Goal: Obtain resource: Obtain resource

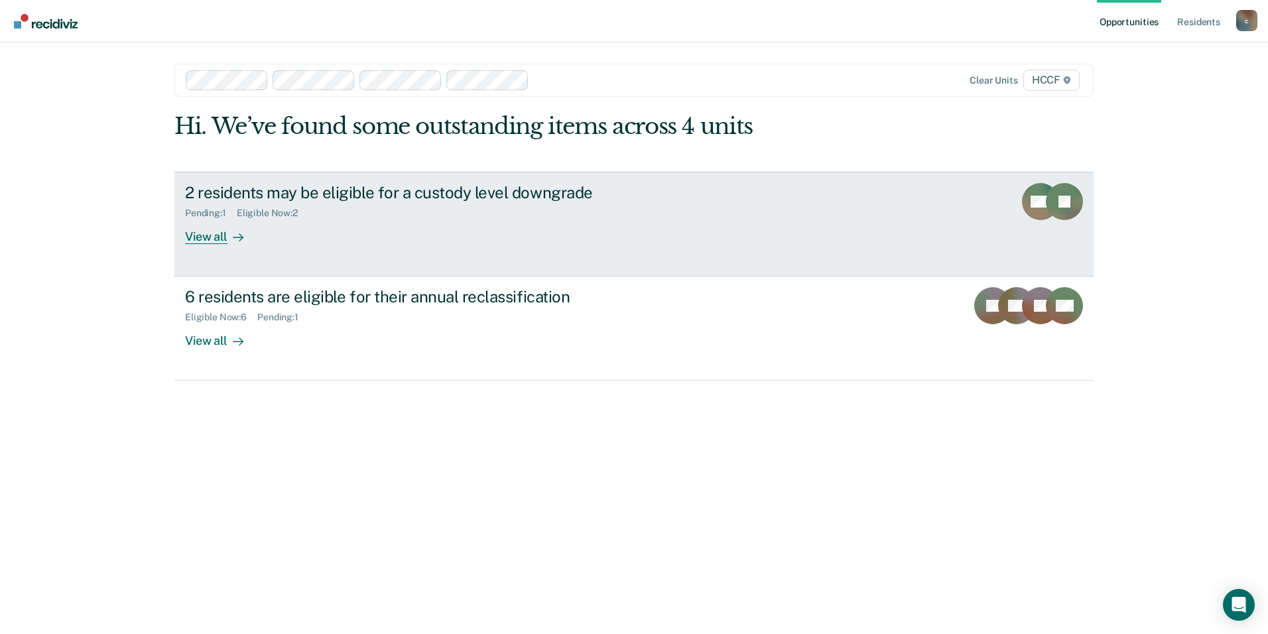
click at [258, 212] on div "Eligible Now : 2" at bounding box center [273, 213] width 72 height 11
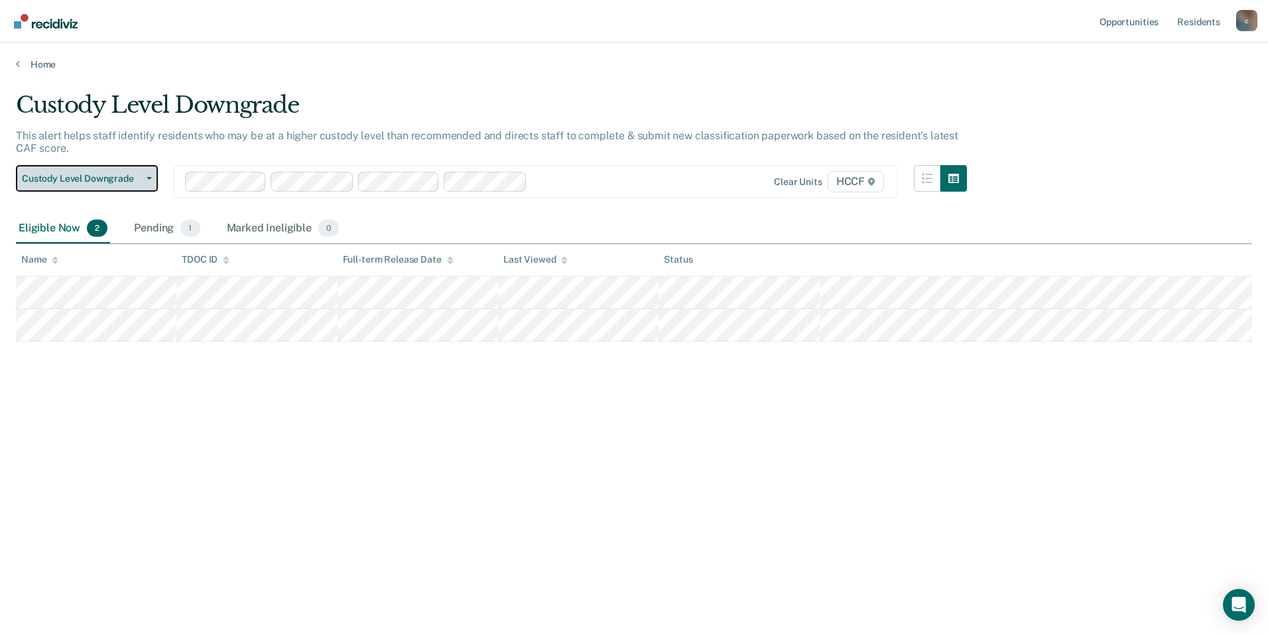
click at [143, 177] on span "button" at bounding box center [146, 178] width 11 height 3
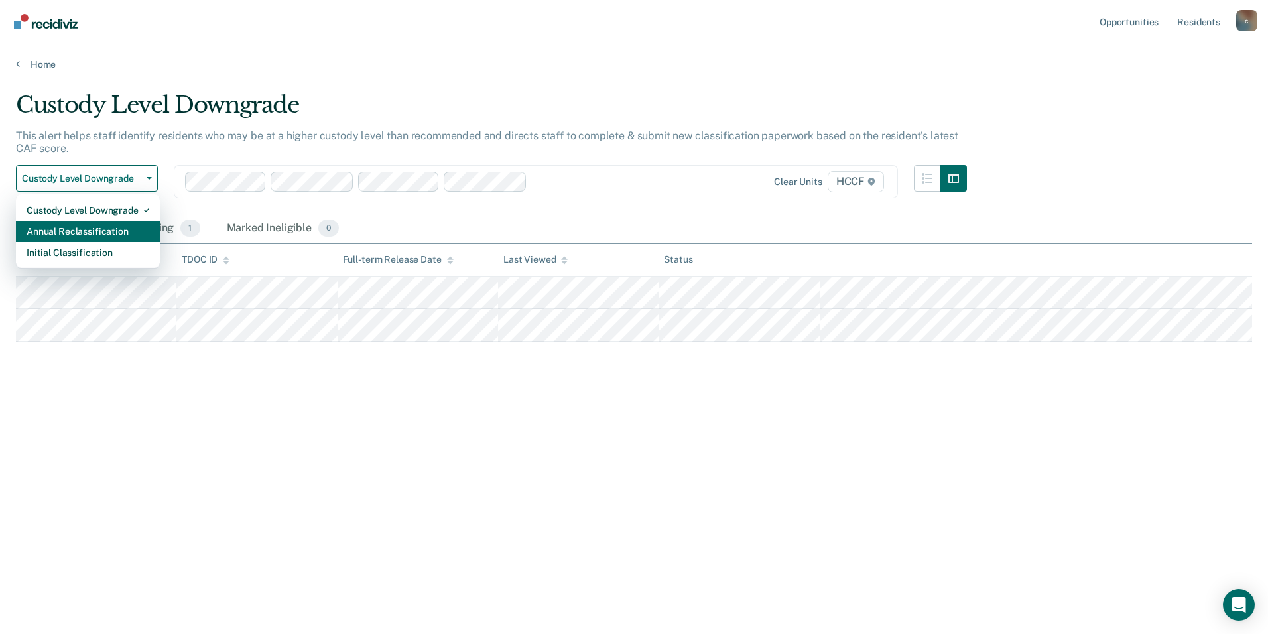
click at [109, 229] on div "Annual Reclassification" at bounding box center [88, 231] width 123 height 21
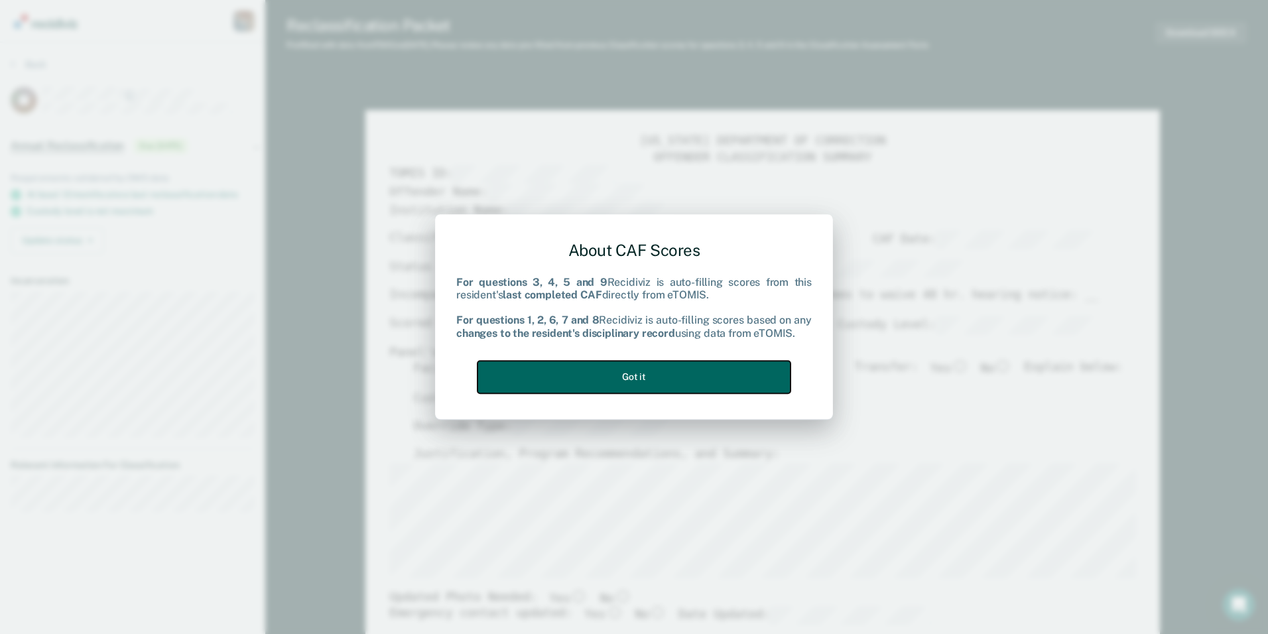
click at [572, 377] on button "Got it" at bounding box center [634, 377] width 313 height 33
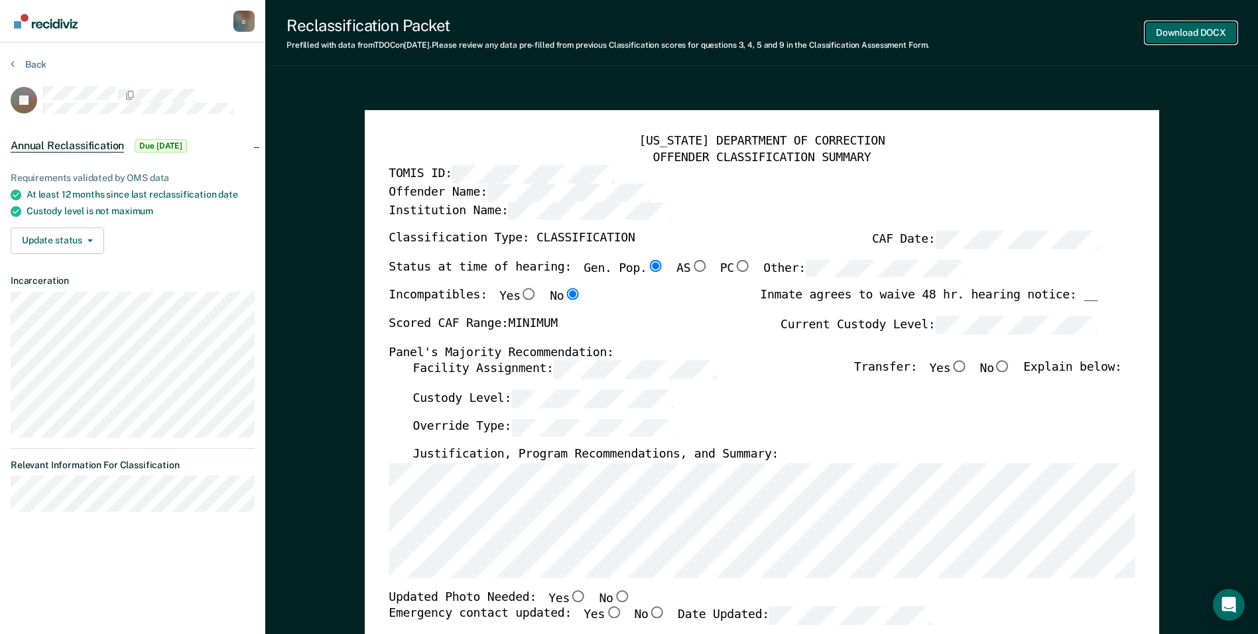
click at [1160, 35] on button "Download DOCX" at bounding box center [1192, 33] width 92 height 22
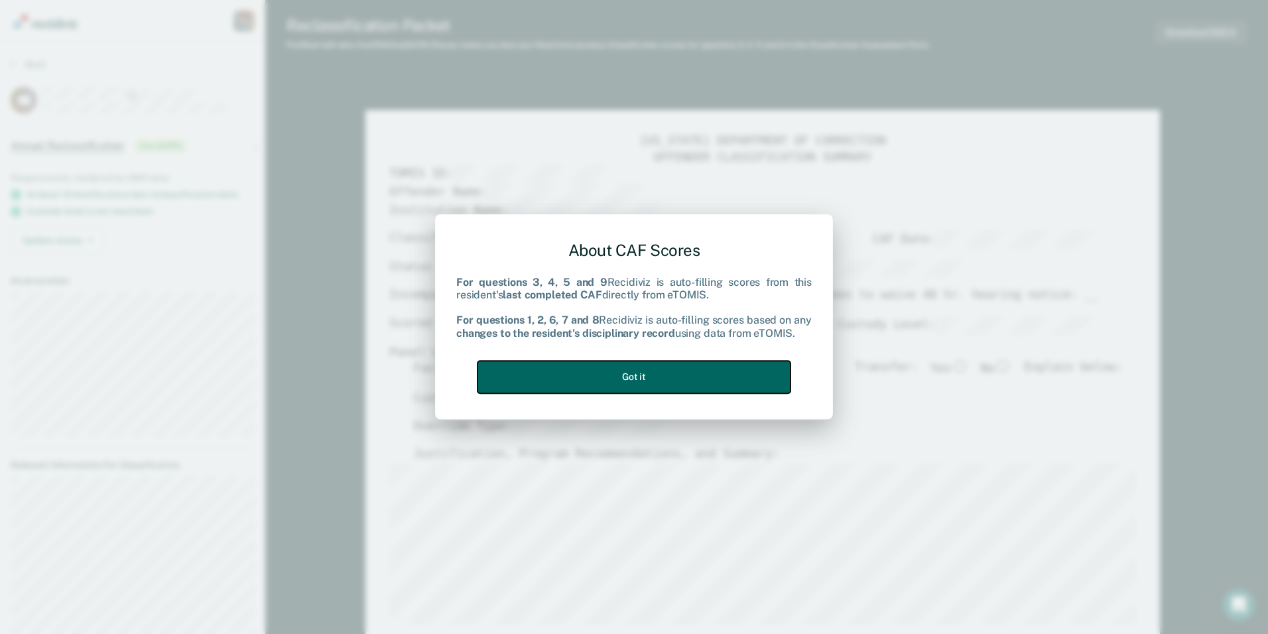
click at [648, 370] on button "Got it" at bounding box center [634, 377] width 313 height 33
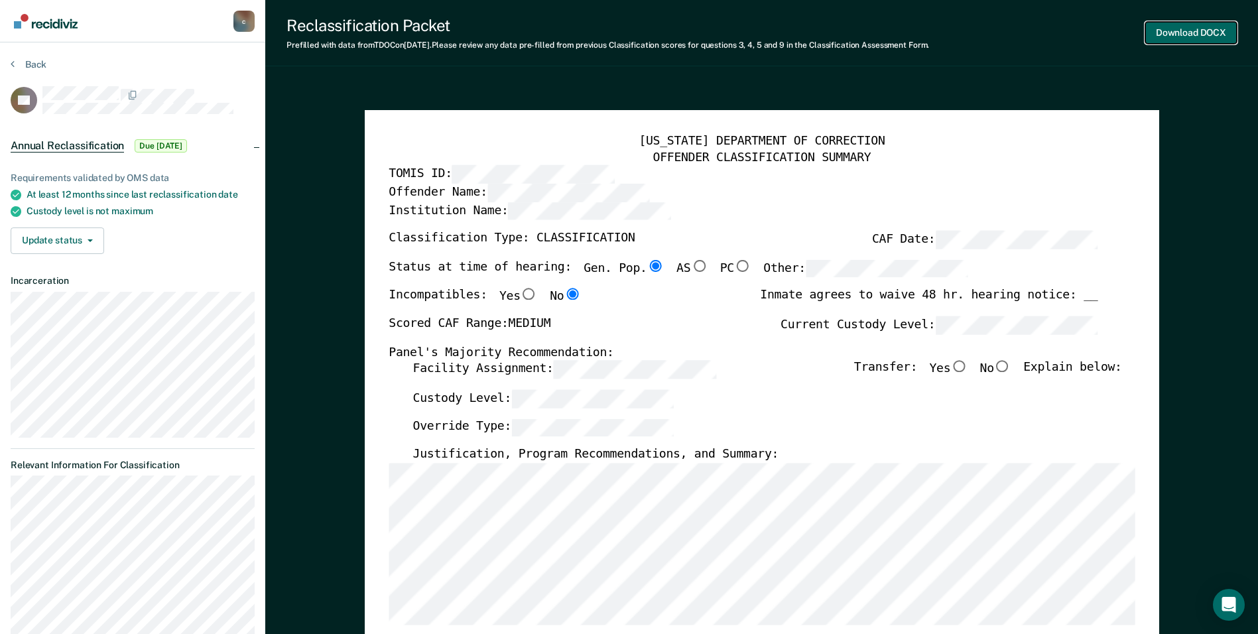
click at [1190, 29] on button "Download DOCX" at bounding box center [1192, 33] width 92 height 22
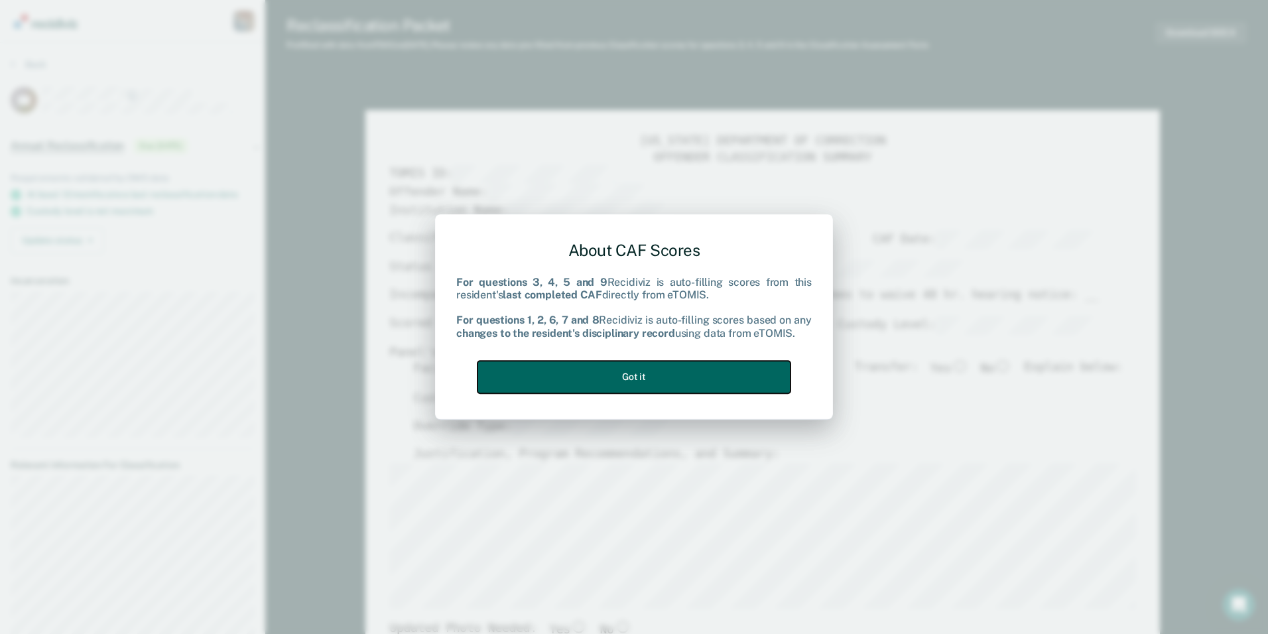
click at [601, 381] on button "Got it" at bounding box center [634, 377] width 313 height 33
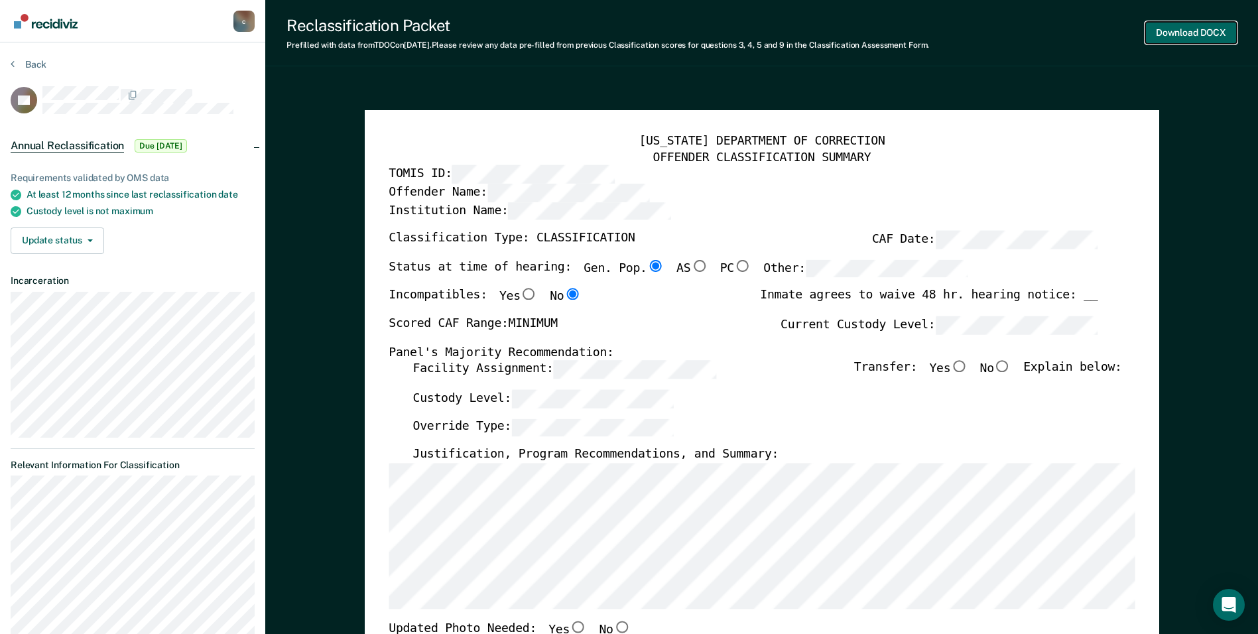
click at [1175, 36] on button "Download DOCX" at bounding box center [1192, 33] width 92 height 22
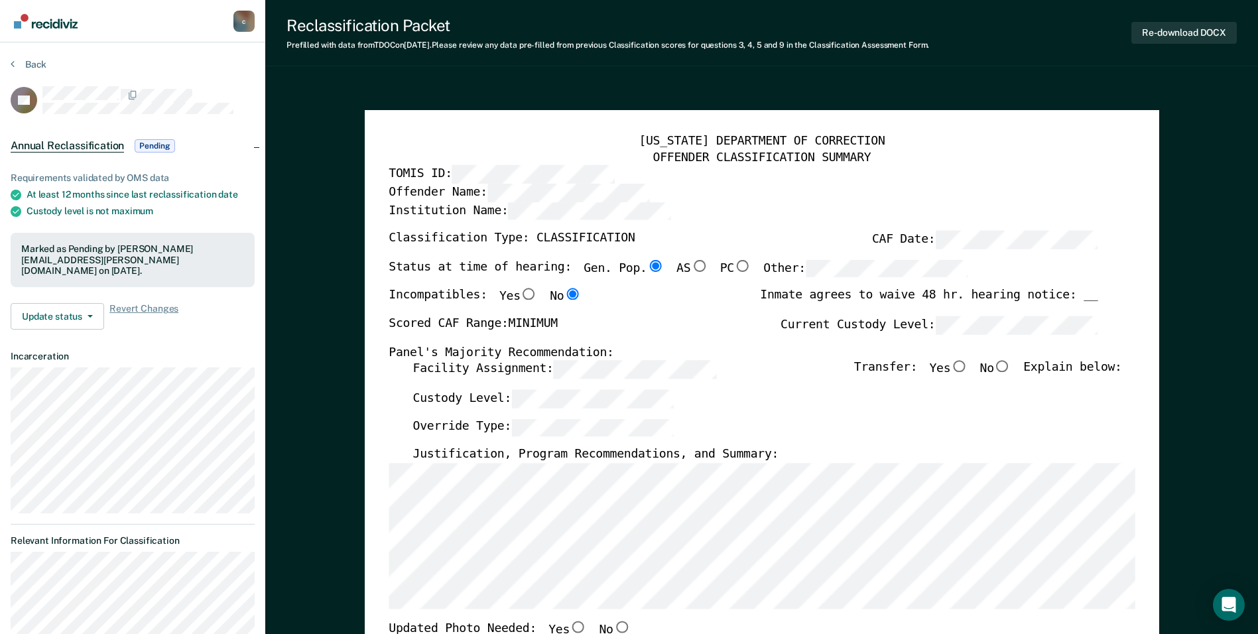
click at [747, 145] on div "[US_STATE] DEPARTMENT OF CORRECTION" at bounding box center [762, 142] width 746 height 16
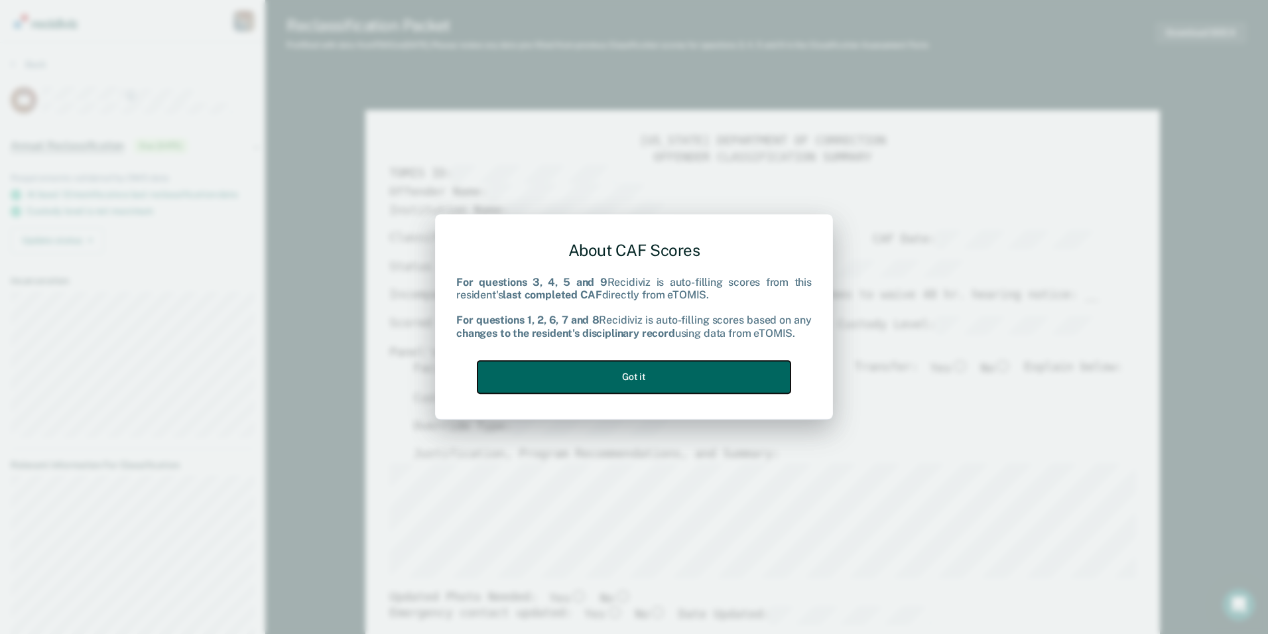
click at [609, 383] on button "Got it" at bounding box center [634, 377] width 313 height 33
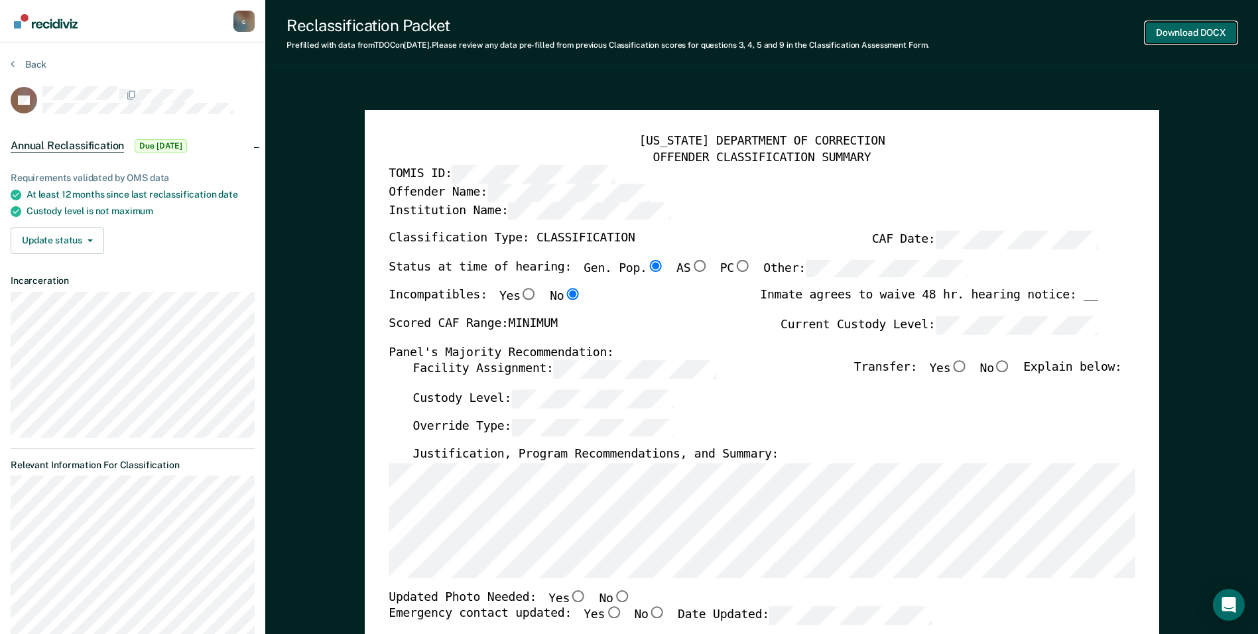
click at [1172, 34] on button "Download DOCX" at bounding box center [1192, 33] width 92 height 22
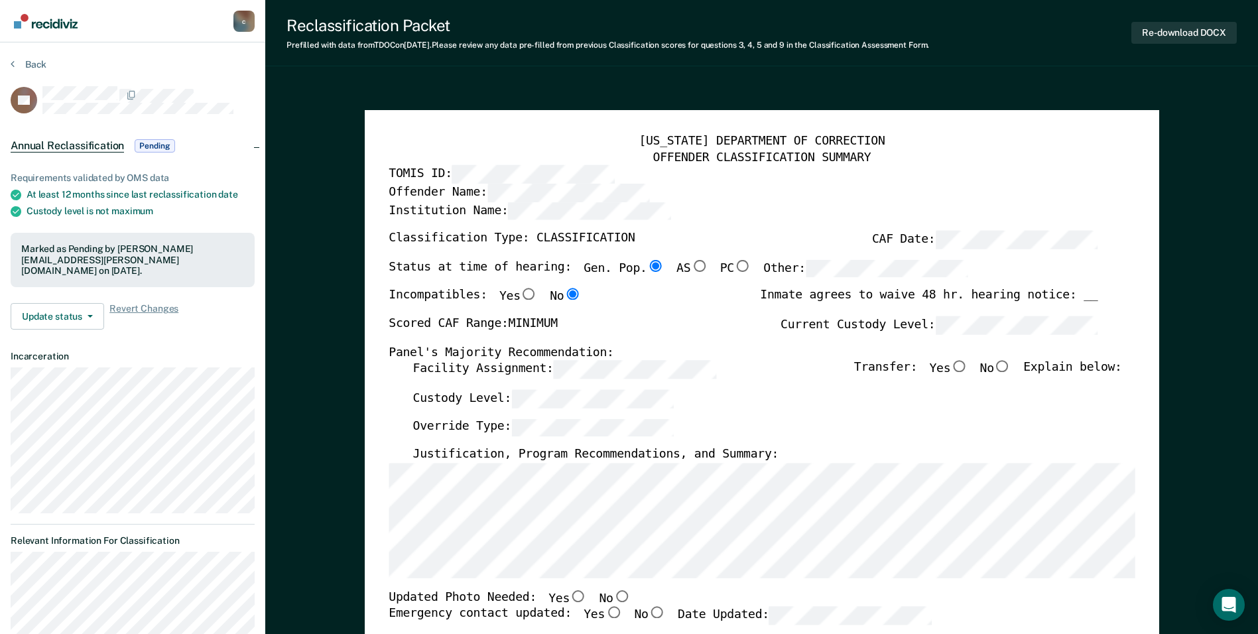
click at [634, 127] on div "[US_STATE] DEPARTMENT OF CORRECTION OFFENDER CLASSIFICATION SUMMARY TOMIS ID: O…" at bounding box center [762, 628] width 795 height 1036
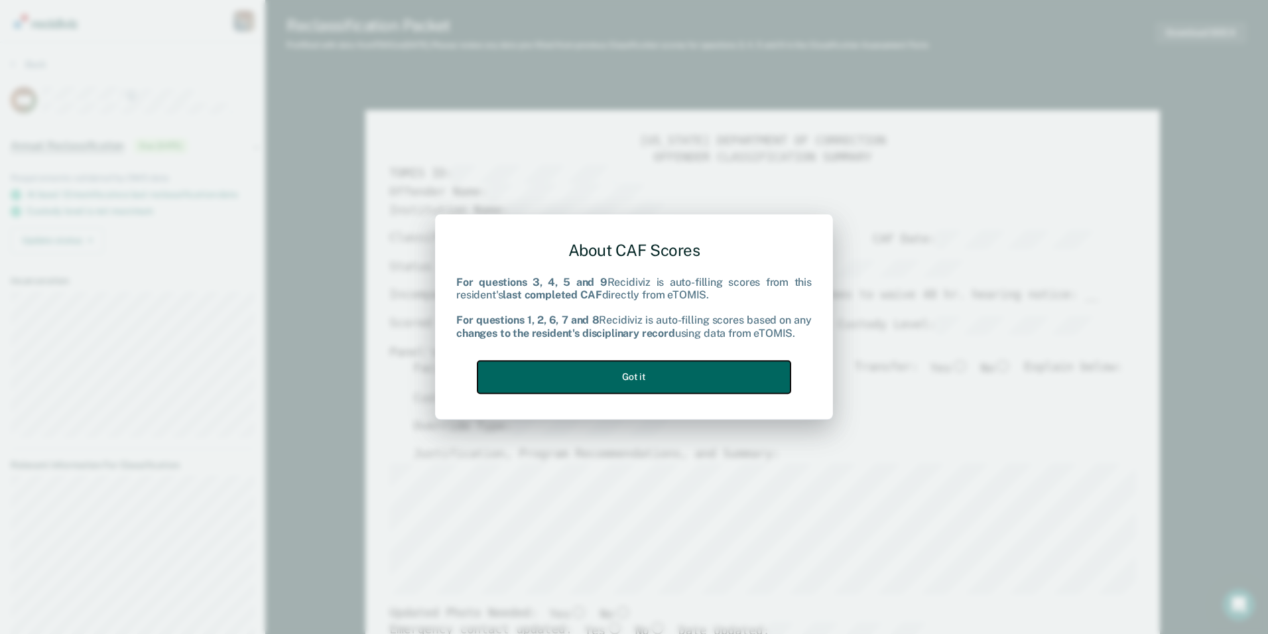
drag, startPoint x: 673, startPoint y: 373, endPoint x: 685, endPoint y: 344, distance: 32.4
click at [674, 373] on button "Got it" at bounding box center [634, 377] width 313 height 33
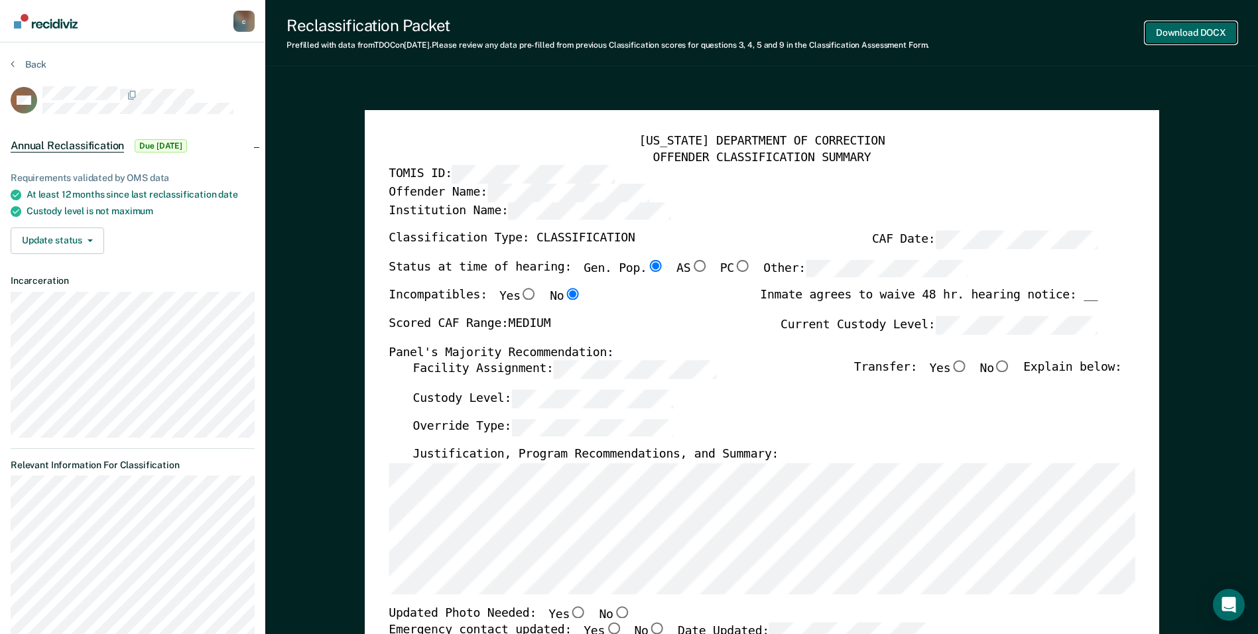
click at [1194, 32] on button "Download DOCX" at bounding box center [1192, 33] width 92 height 22
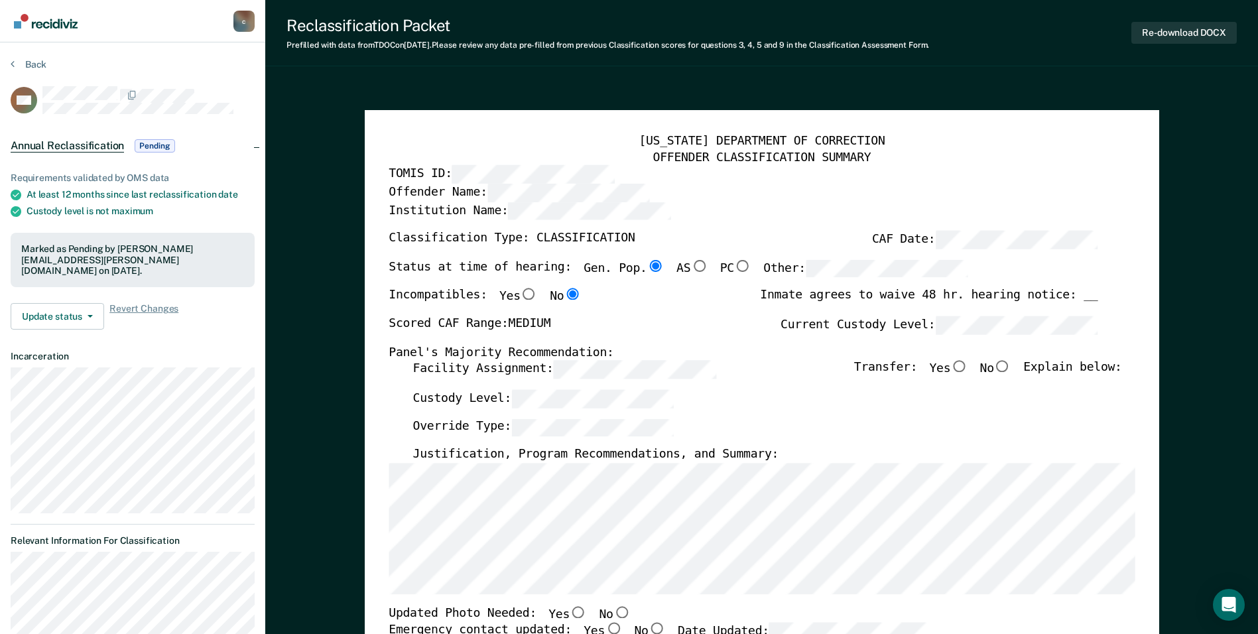
click at [765, 135] on div "[US_STATE] DEPARTMENT OF CORRECTION" at bounding box center [762, 142] width 746 height 16
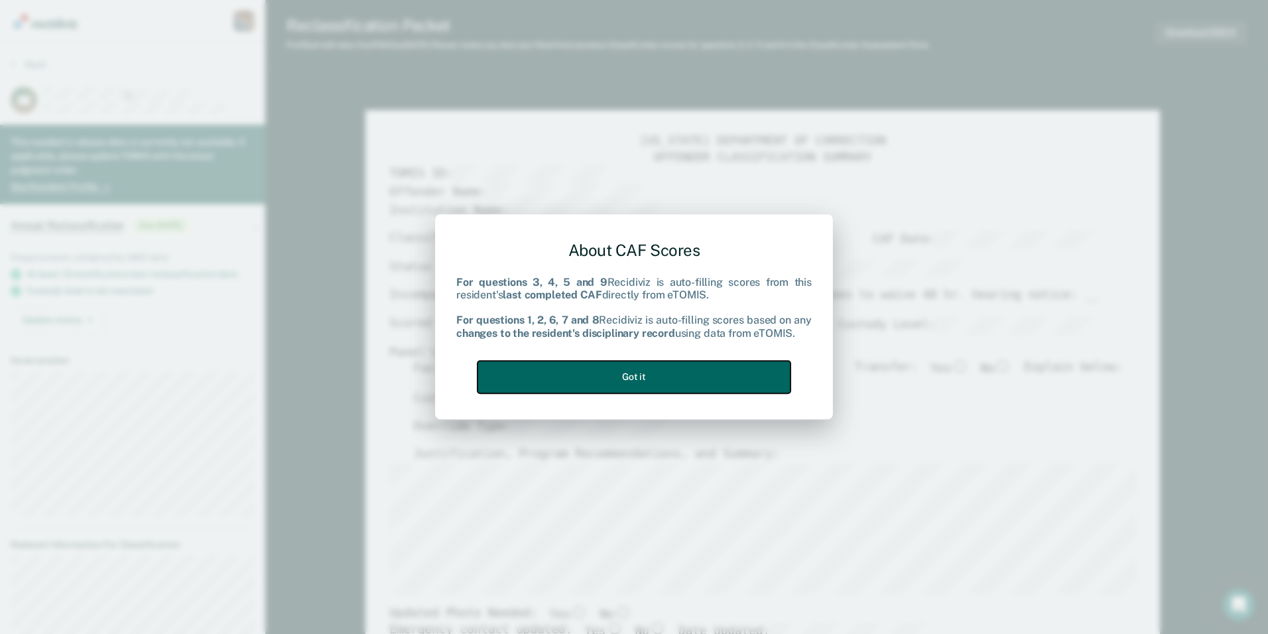
click at [673, 366] on button "Got it" at bounding box center [634, 377] width 313 height 33
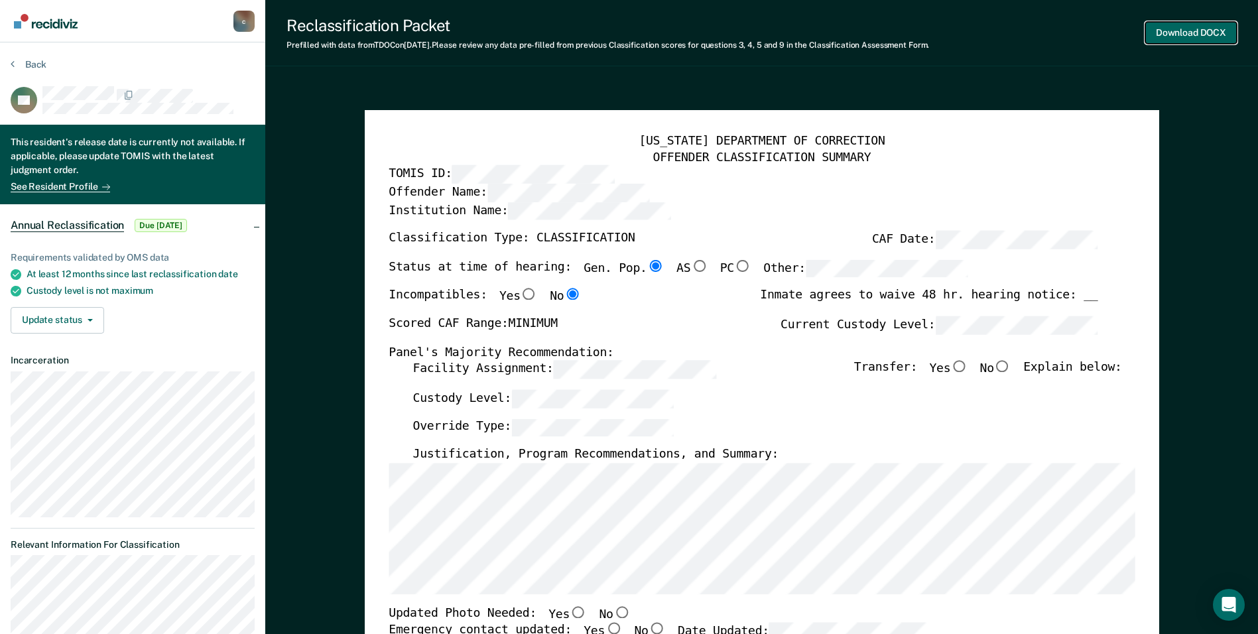
click at [1181, 31] on button "Download DOCX" at bounding box center [1192, 33] width 92 height 22
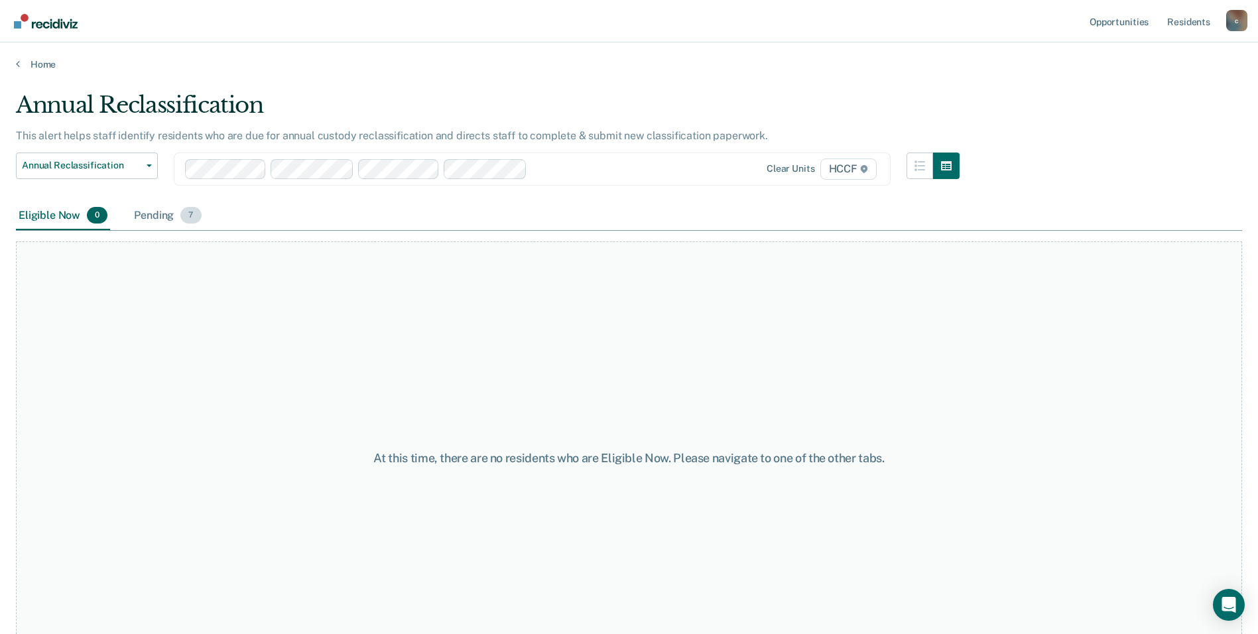
click at [138, 214] on div "Pending 7" at bounding box center [167, 216] width 72 height 29
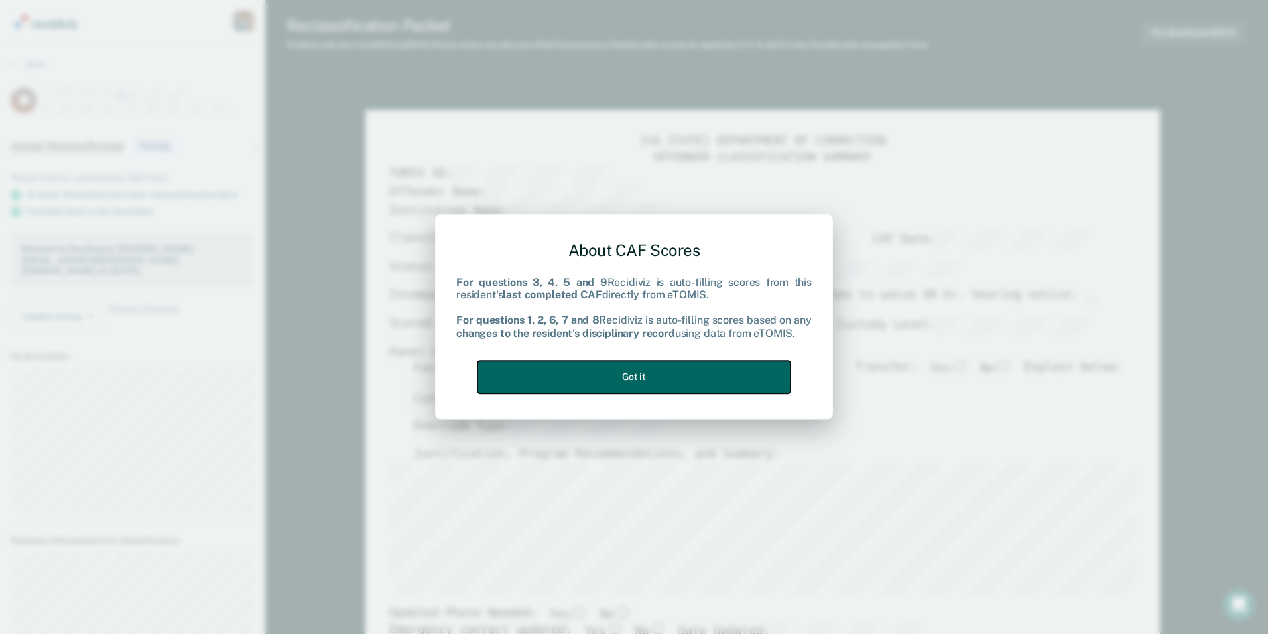
click at [582, 376] on button "Got it" at bounding box center [634, 377] width 313 height 33
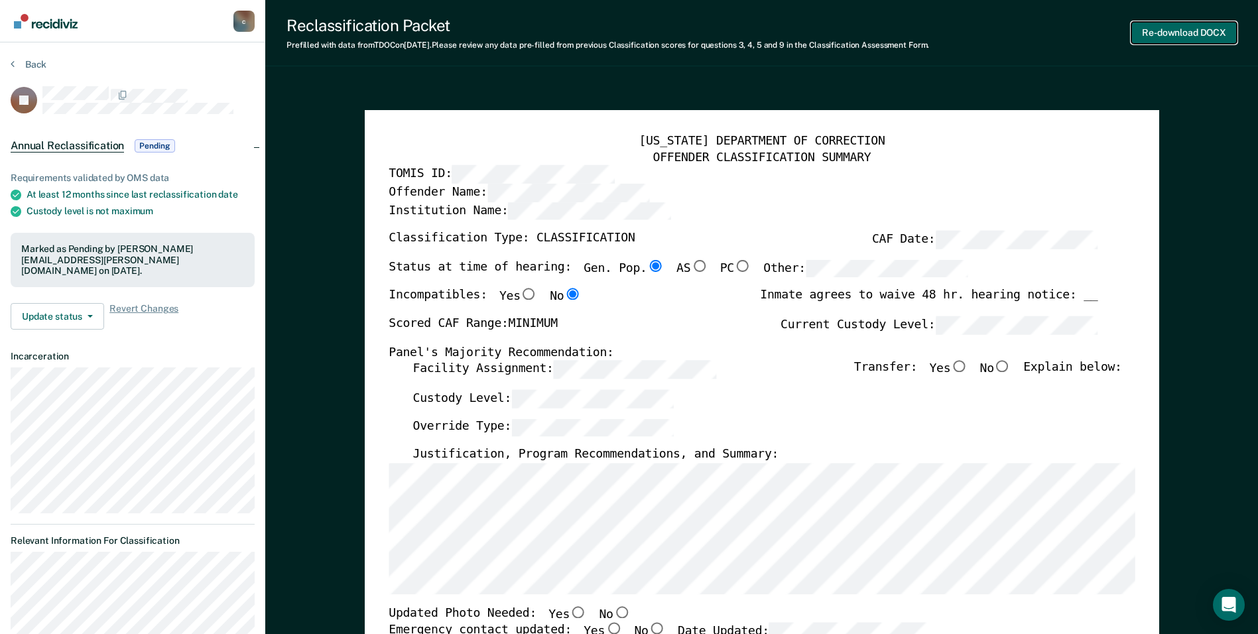
click at [1170, 34] on button "Re-download DOCX" at bounding box center [1184, 33] width 105 height 22
drag, startPoint x: 730, startPoint y: 437, endPoint x: 687, endPoint y: 424, distance: 45.7
click at [730, 437] on div "Override Type:" at bounding box center [767, 433] width 709 height 29
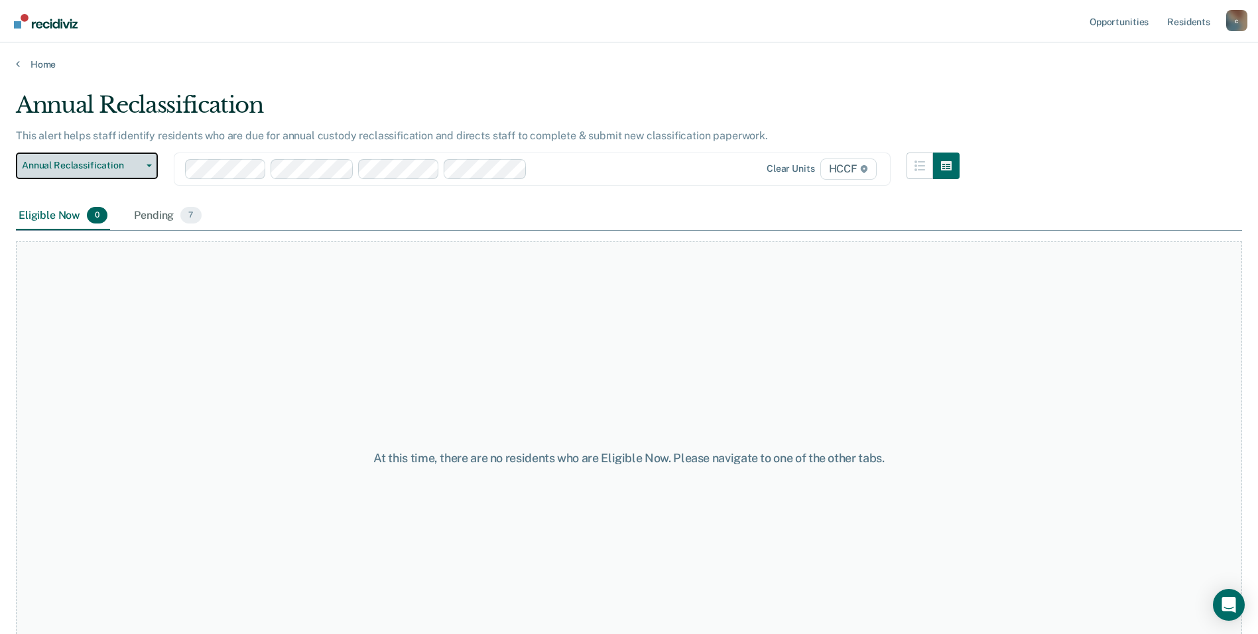
click at [126, 167] on span "Annual Reclassification" at bounding box center [81, 165] width 119 height 11
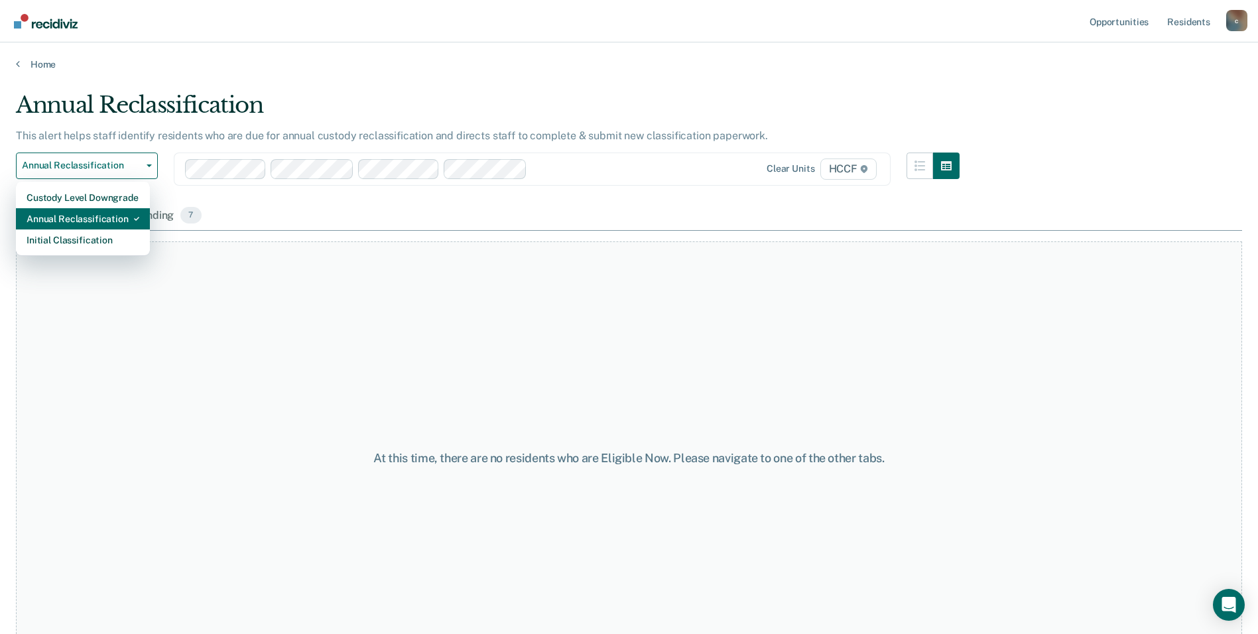
click at [101, 228] on div "Annual Reclassification" at bounding box center [83, 218] width 113 height 21
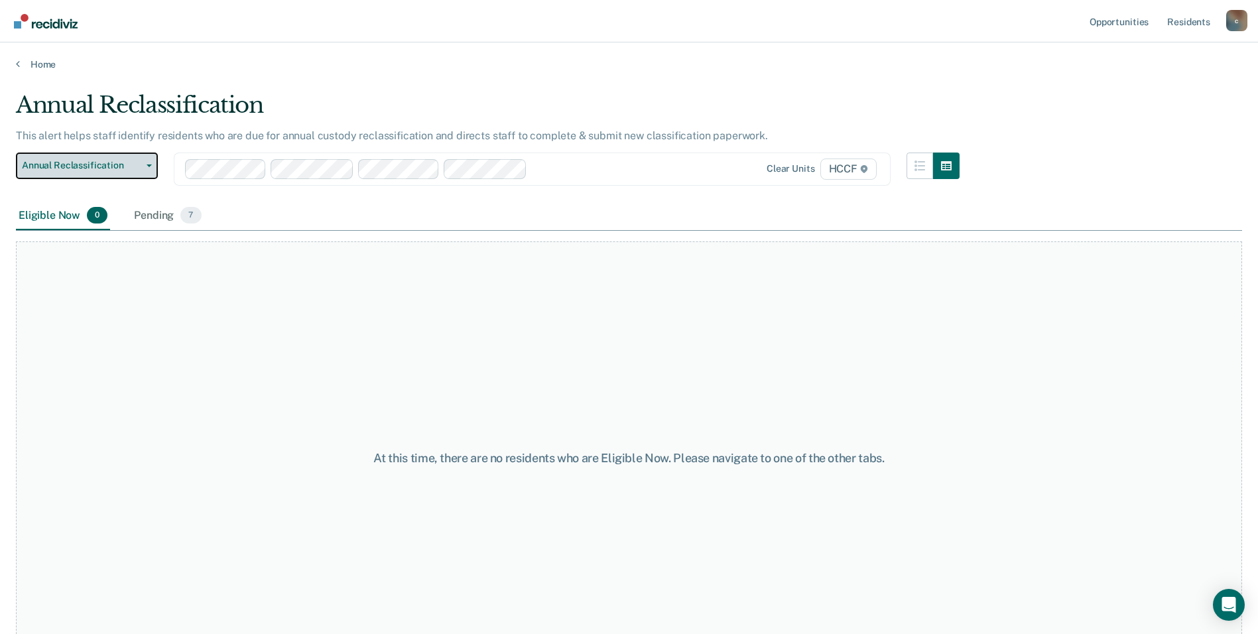
click at [110, 159] on button "Annual Reclassification" at bounding box center [87, 166] width 142 height 27
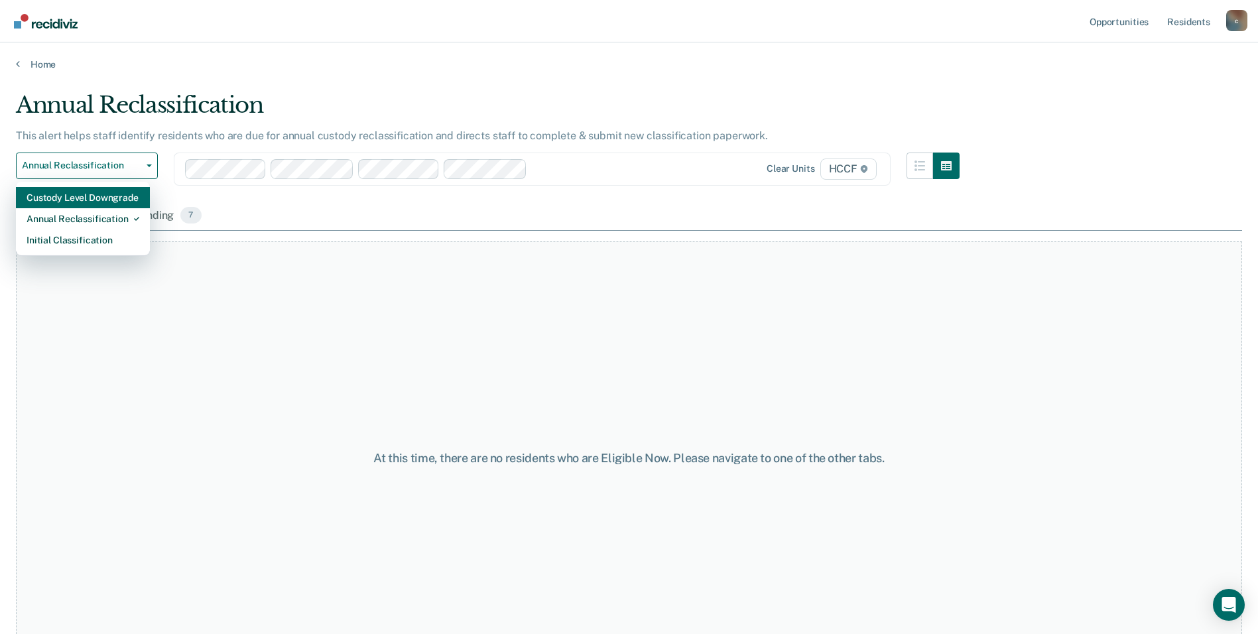
click at [100, 200] on div "Custody Level Downgrade" at bounding box center [83, 197] width 113 height 21
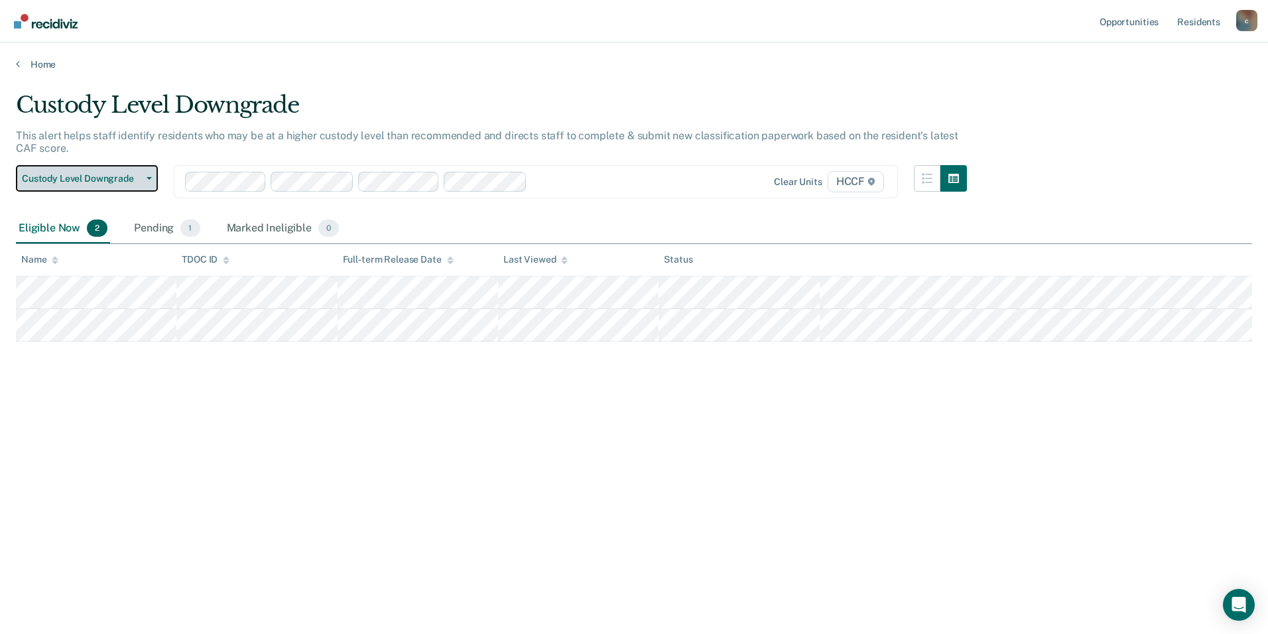
click at [145, 176] on button "Custody Level Downgrade" at bounding box center [87, 178] width 142 height 27
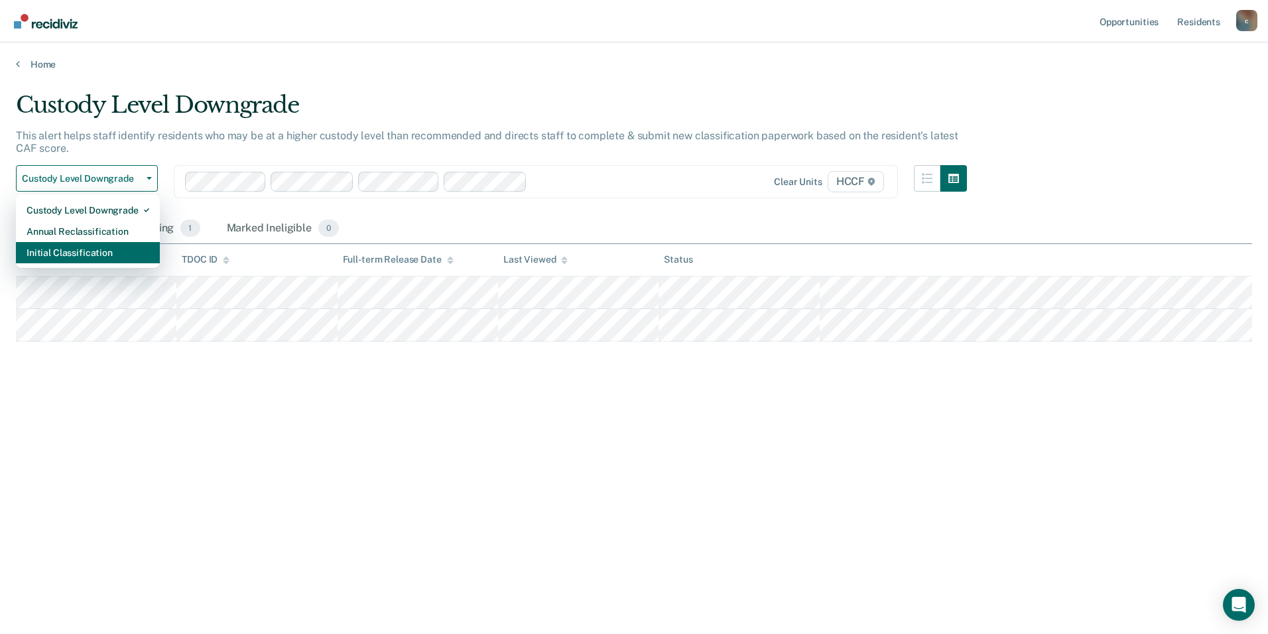
click at [98, 254] on div "Initial Classification" at bounding box center [88, 252] width 123 height 21
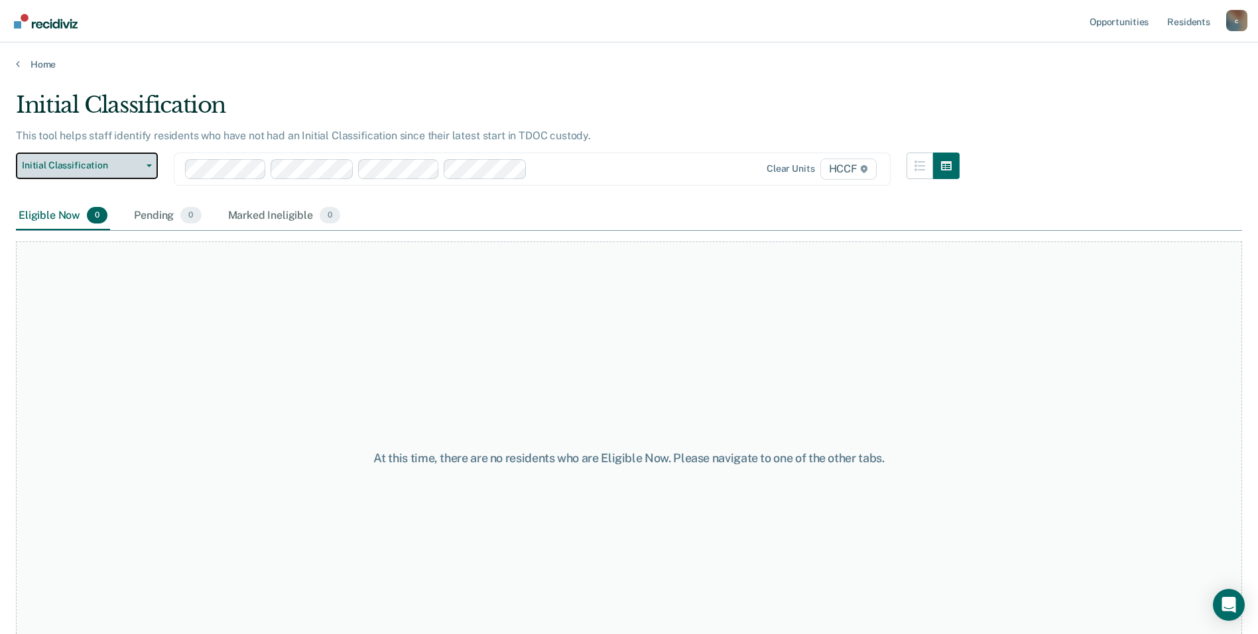
click at [127, 167] on span "Initial Classification" at bounding box center [81, 165] width 119 height 11
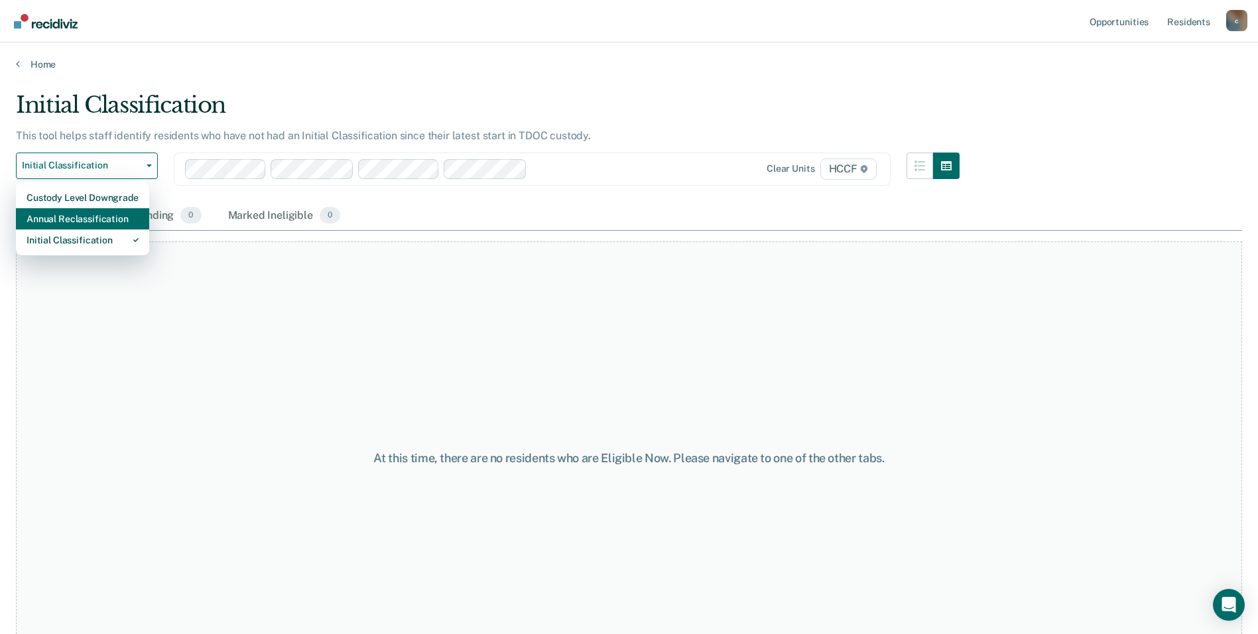
click at [113, 214] on div "Annual Reclassification" at bounding box center [83, 218] width 112 height 21
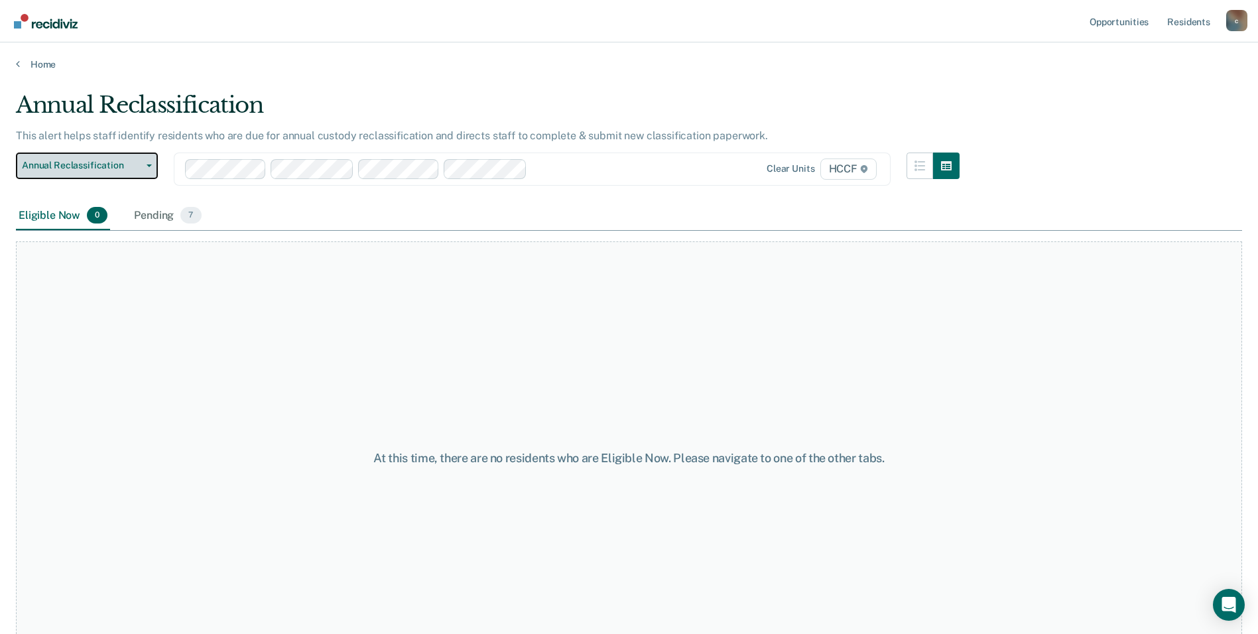
click at [134, 161] on span "Annual Reclassification" at bounding box center [81, 165] width 119 height 11
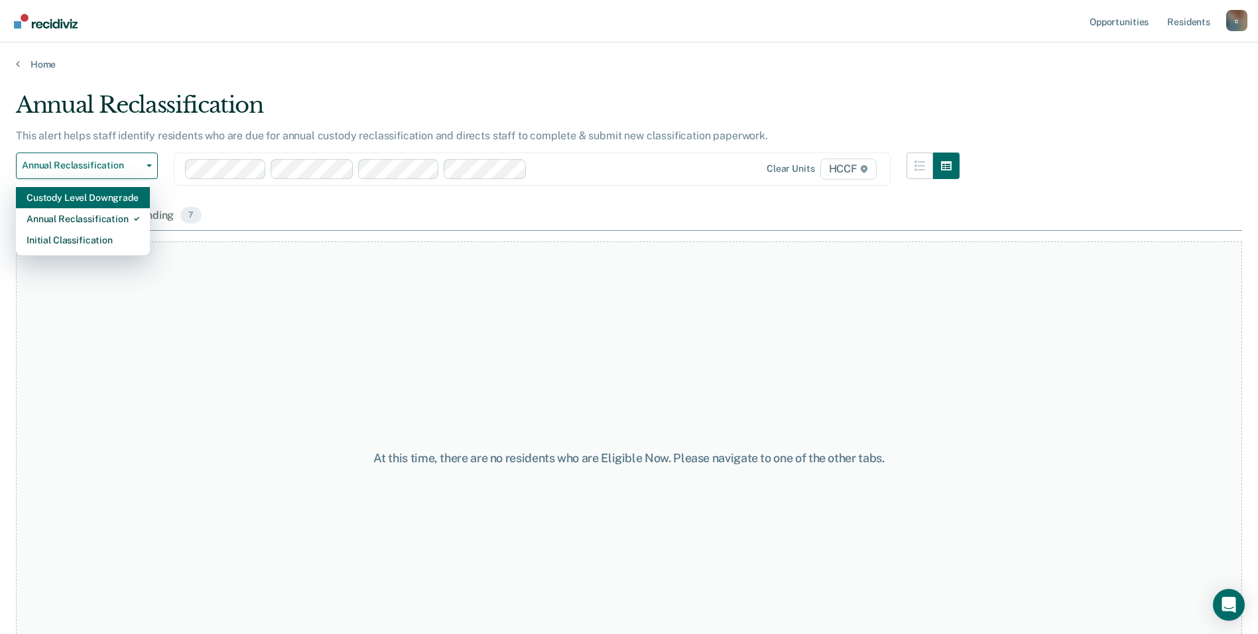
click at [125, 202] on div "Custody Level Downgrade" at bounding box center [83, 197] width 113 height 21
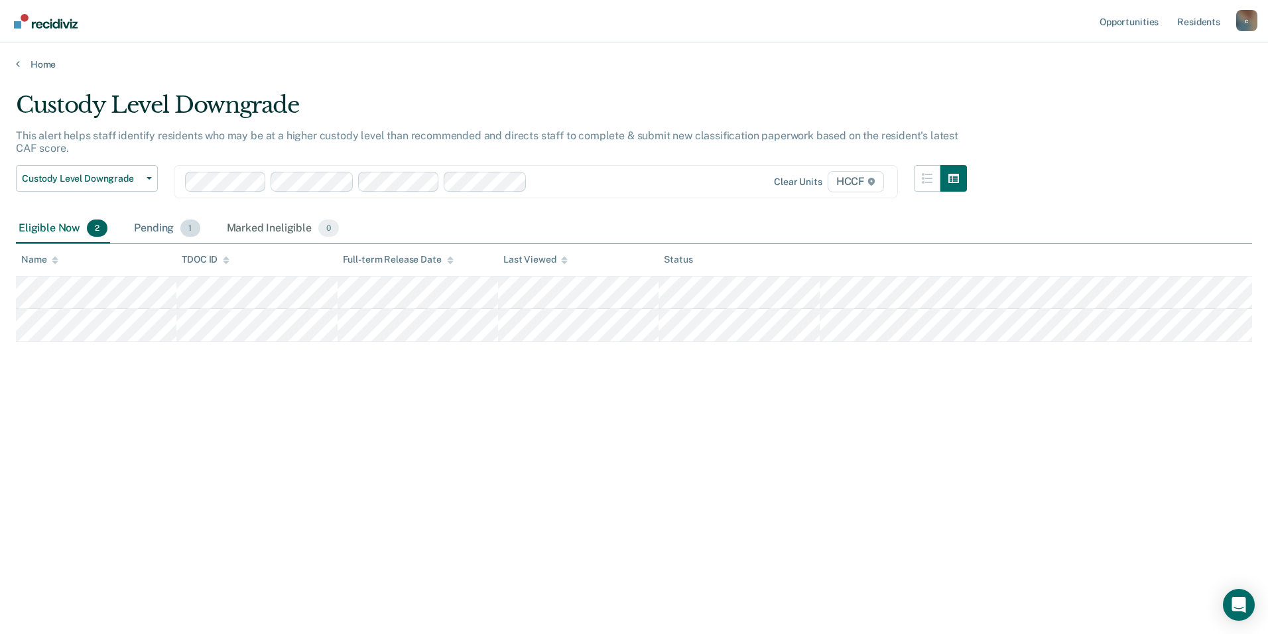
click at [170, 224] on div "Pending 1" at bounding box center [166, 228] width 71 height 29
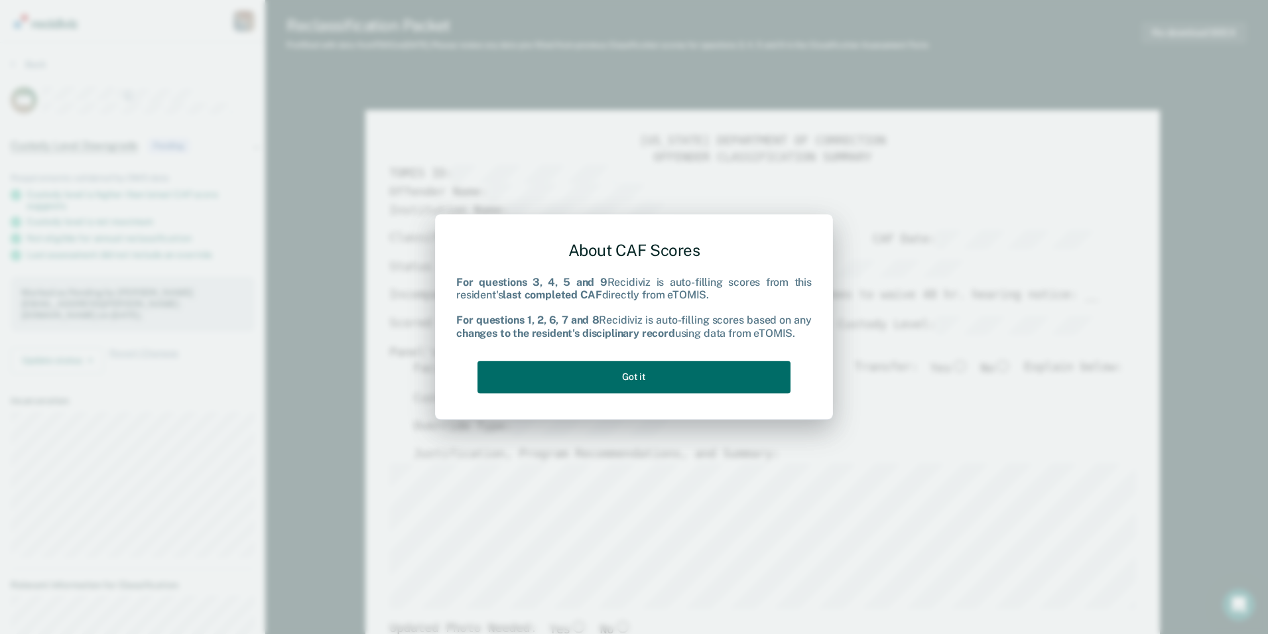
type textarea "x"
